Goal: Task Accomplishment & Management: Use online tool/utility

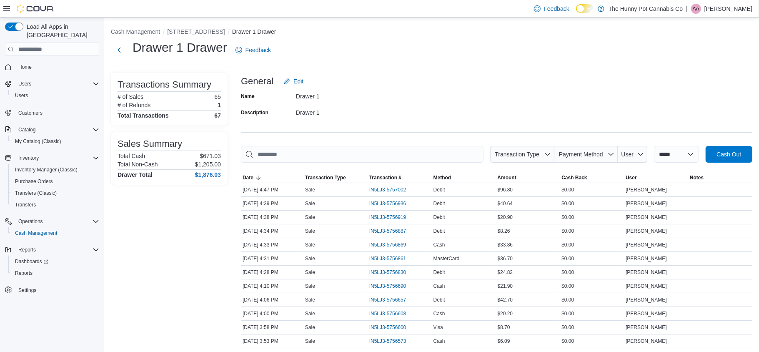
click at [266, 152] on input "This is a search bar. As you type, the results lower in the page will automatic…" at bounding box center [362, 154] width 242 height 17
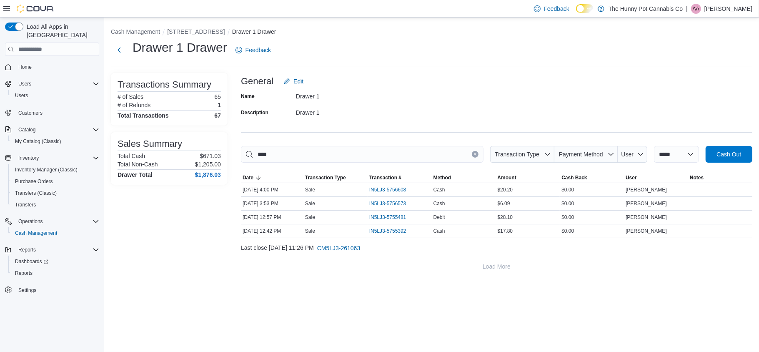
type input "*****"
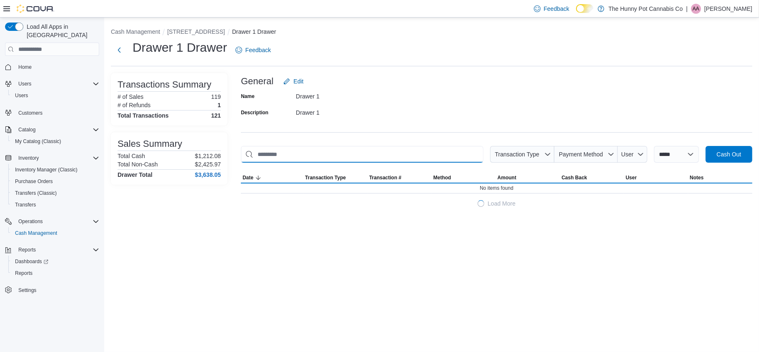
click at [267, 153] on input "This is a search bar. As you type, the results lower in the page will automatic…" at bounding box center [362, 154] width 242 height 17
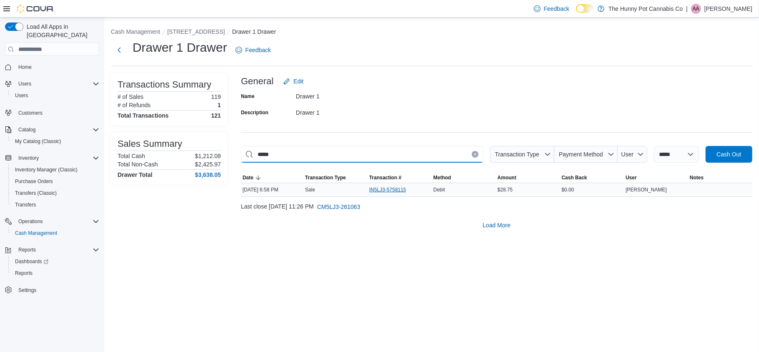
type input "*****"
click at [382, 191] on span "IN5LJ3-5758115" at bounding box center [387, 189] width 37 height 7
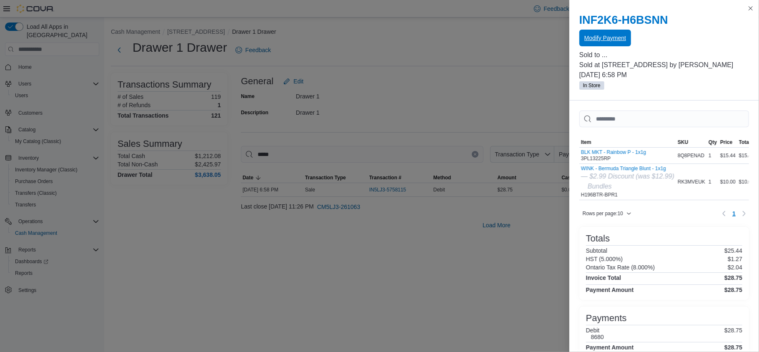
click at [623, 38] on span "Modify Payment" at bounding box center [605, 38] width 42 height 8
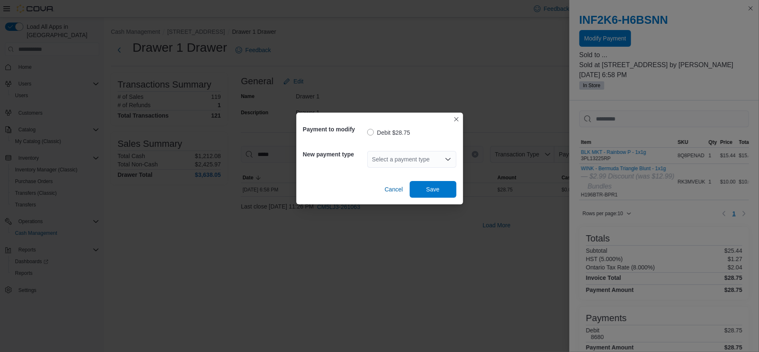
click at [421, 163] on div "Select a payment type" at bounding box center [411, 159] width 89 height 17
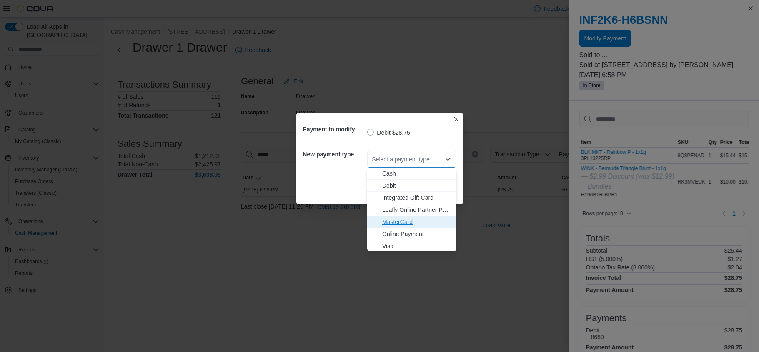
click at [402, 223] on span "MasterCard" at bounding box center [416, 221] width 69 height 8
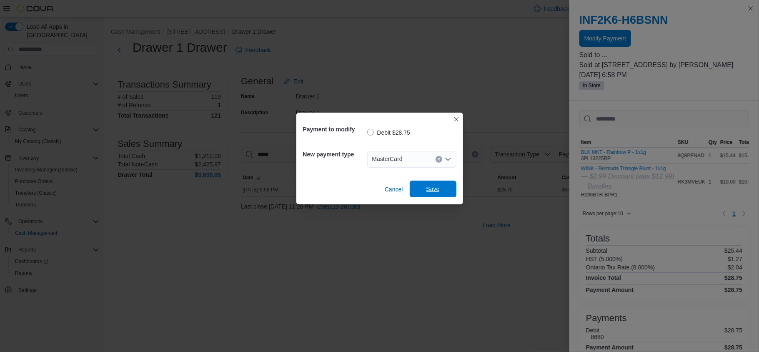
click at [439, 181] on span "Save" at bounding box center [432, 188] width 37 height 17
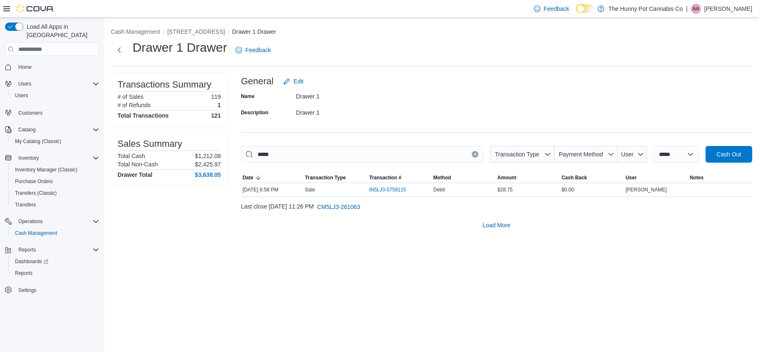
click at [473, 154] on icon "Clear input" at bounding box center [474, 153] width 3 height 3
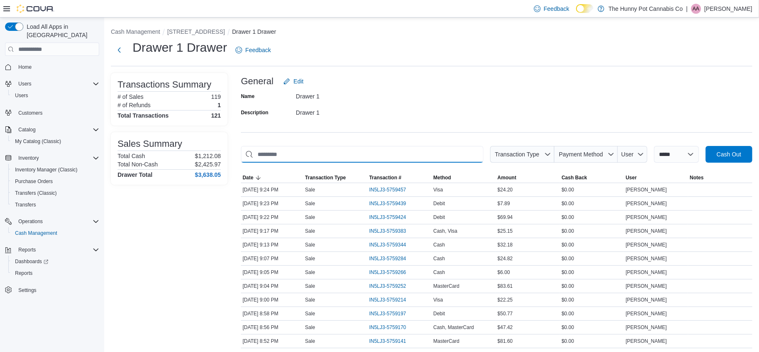
click at [424, 154] on input "This is a search bar. As you type, the results lower in the page will automatic…" at bounding box center [362, 154] width 242 height 17
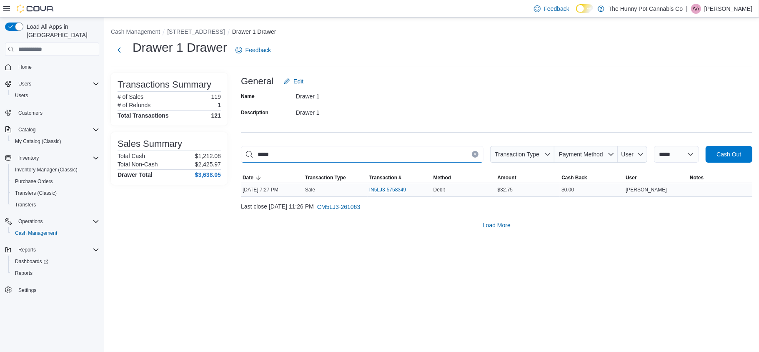
type input "*****"
click at [399, 191] on span "IN5LJ3-5758349" at bounding box center [387, 189] width 37 height 7
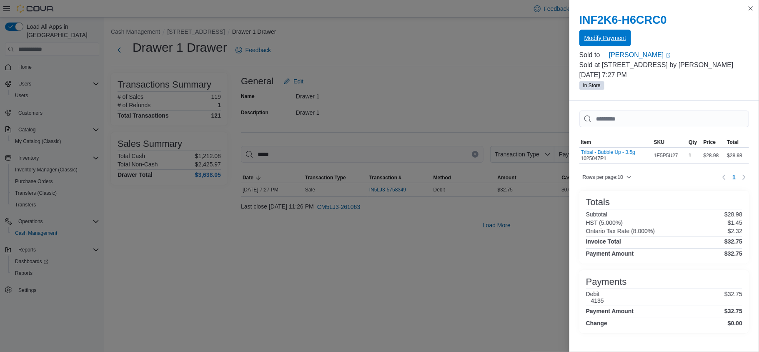
click at [612, 36] on span "Modify Payment" at bounding box center [605, 38] width 42 height 8
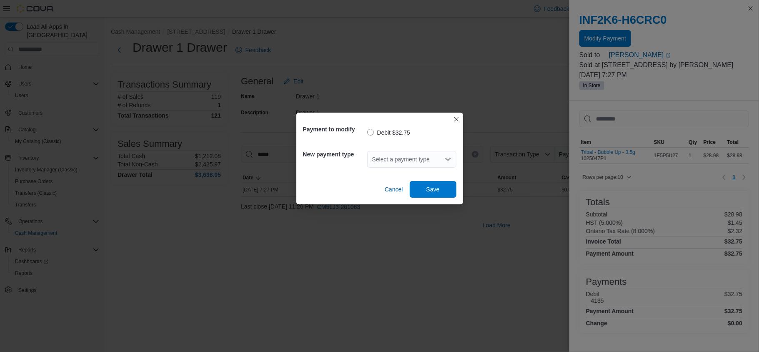
click at [439, 152] on div "Select a payment type" at bounding box center [411, 159] width 89 height 17
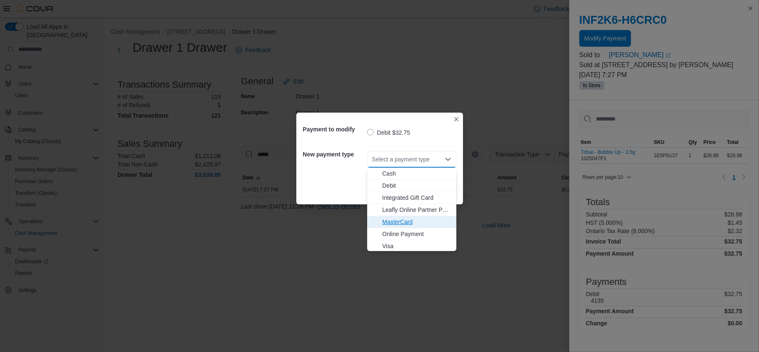
click at [398, 224] on span "MasterCard" at bounding box center [416, 221] width 69 height 8
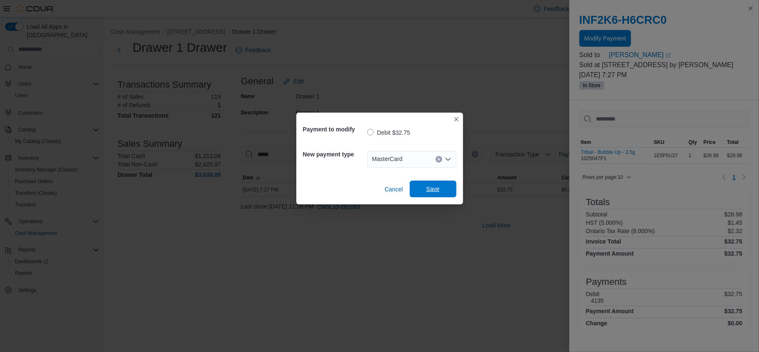
click at [432, 190] on span "Save" at bounding box center [432, 189] width 13 height 8
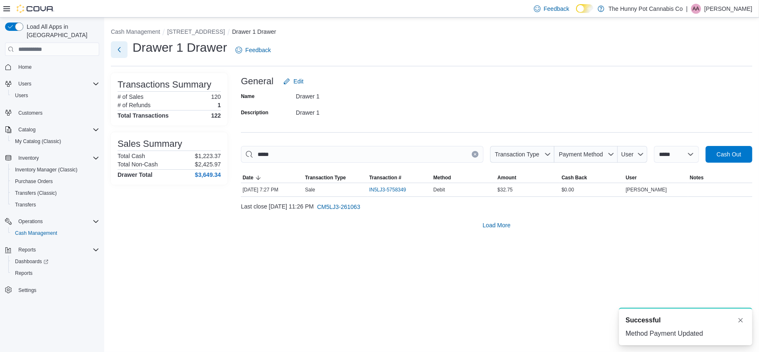
click at [118, 51] on button "Next" at bounding box center [119, 49] width 17 height 17
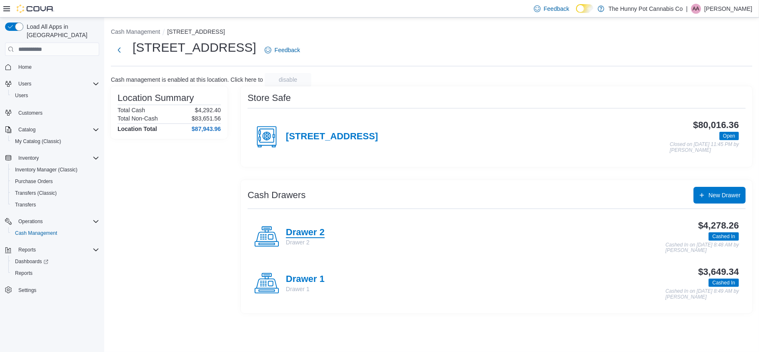
click at [299, 231] on h4 "Drawer 2" at bounding box center [305, 232] width 39 height 11
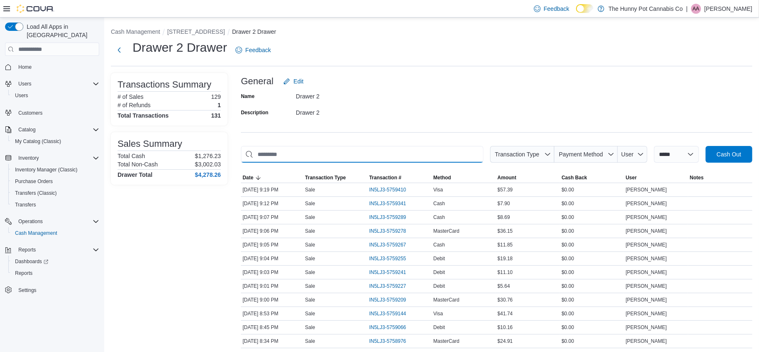
click at [310, 156] on input "This is a search bar. As you type, the results lower in the page will automatic…" at bounding box center [362, 154] width 242 height 17
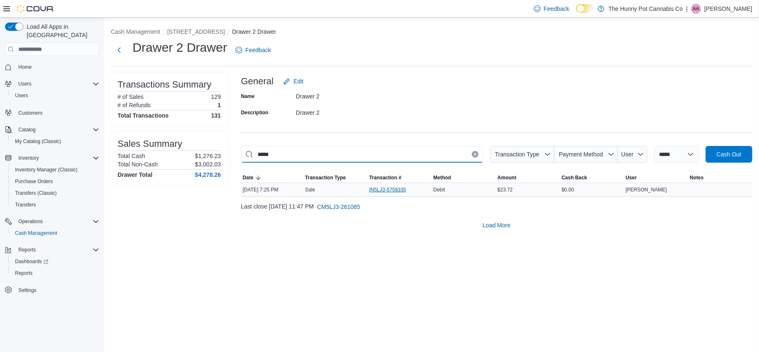
type input "*****"
click at [380, 189] on span "IN5LJ3-5758335" at bounding box center [387, 189] width 37 height 7
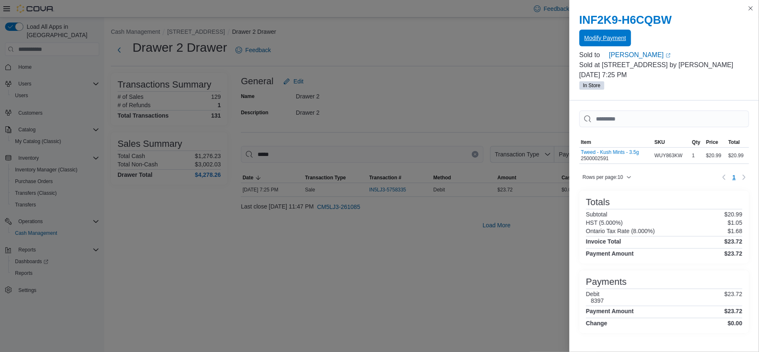
click at [607, 39] on span "Modify Payment" at bounding box center [605, 38] width 42 height 8
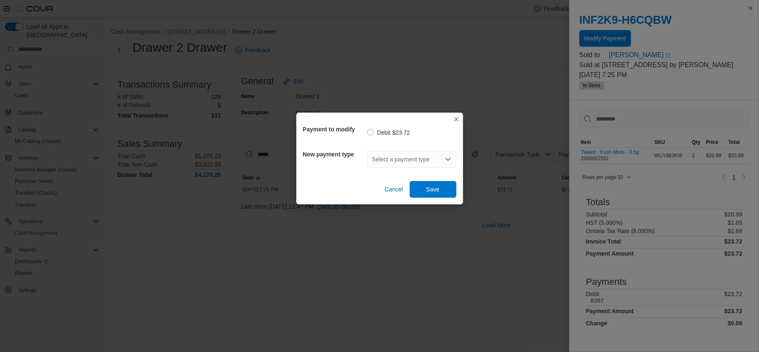
click at [380, 162] on div "Select a payment type" at bounding box center [411, 159] width 89 height 17
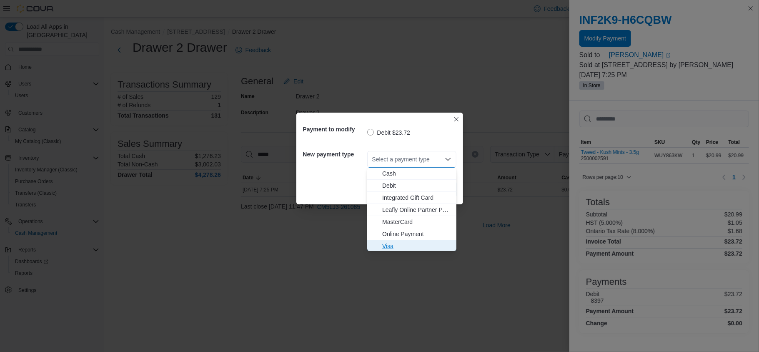
click at [397, 242] on span "Visa" at bounding box center [416, 246] width 69 height 8
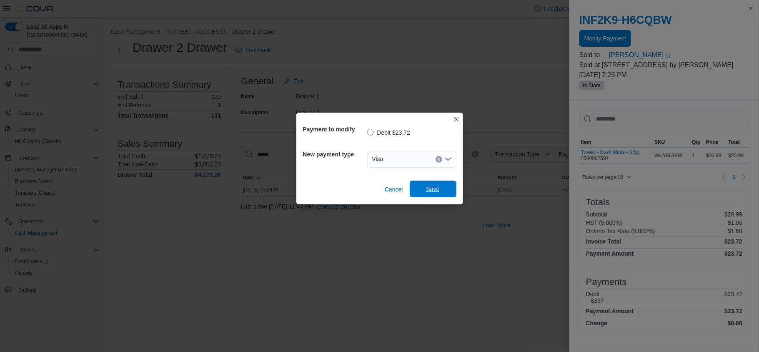
click at [434, 185] on span "Save" at bounding box center [432, 189] width 13 height 8
